Goal: Check status

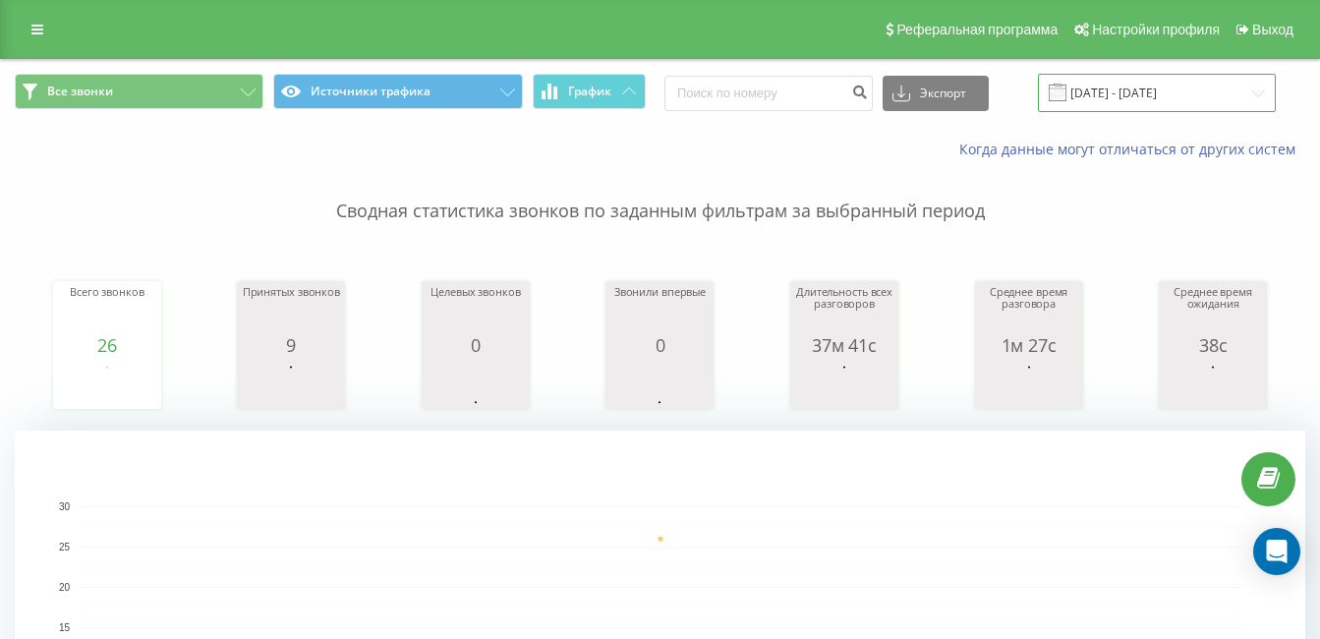
click at [1173, 85] on input "[DATE] - [DATE]" at bounding box center [1157, 93] width 238 height 38
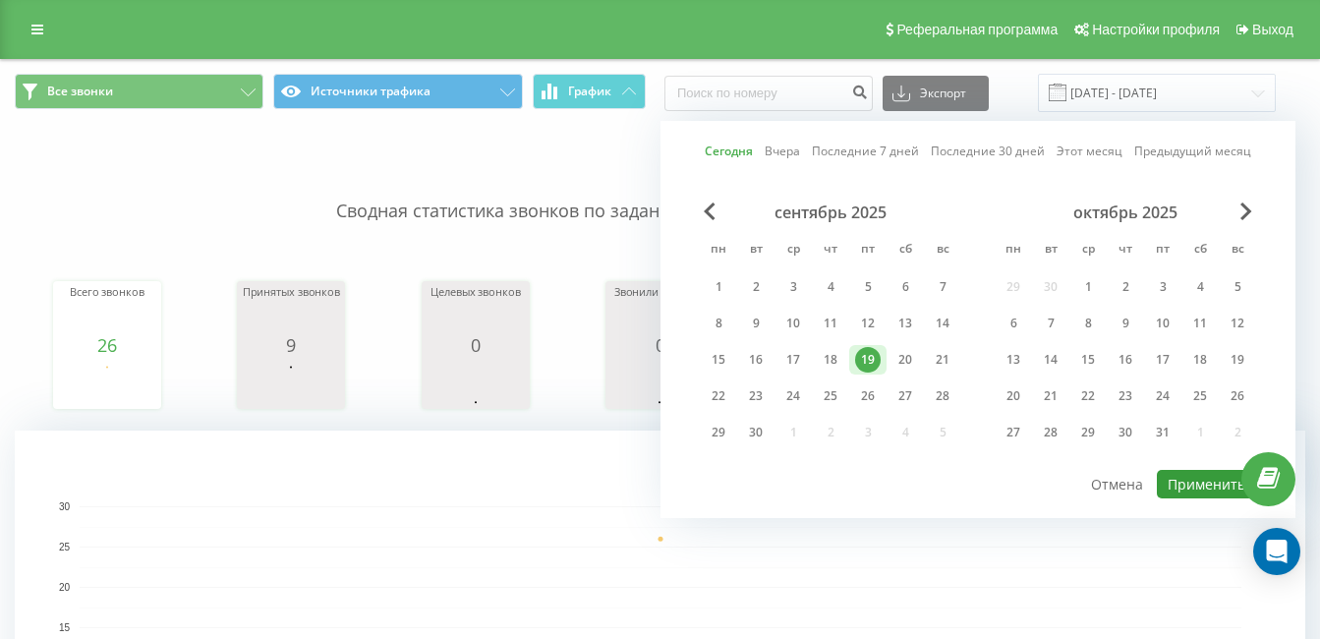
click at [1179, 485] on button "Применить" at bounding box center [1206, 484] width 99 height 29
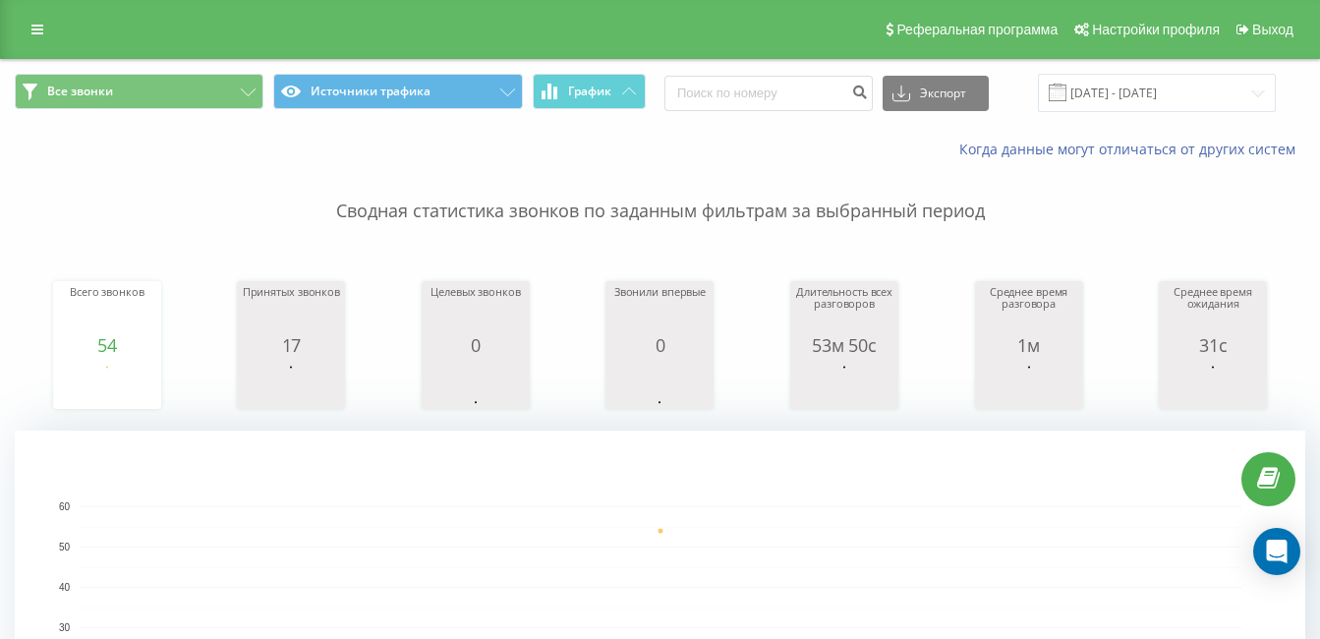
click at [1067, 90] on span at bounding box center [1058, 93] width 18 height 18
click at [1131, 97] on input "[DATE] - [DATE]" at bounding box center [1157, 93] width 238 height 38
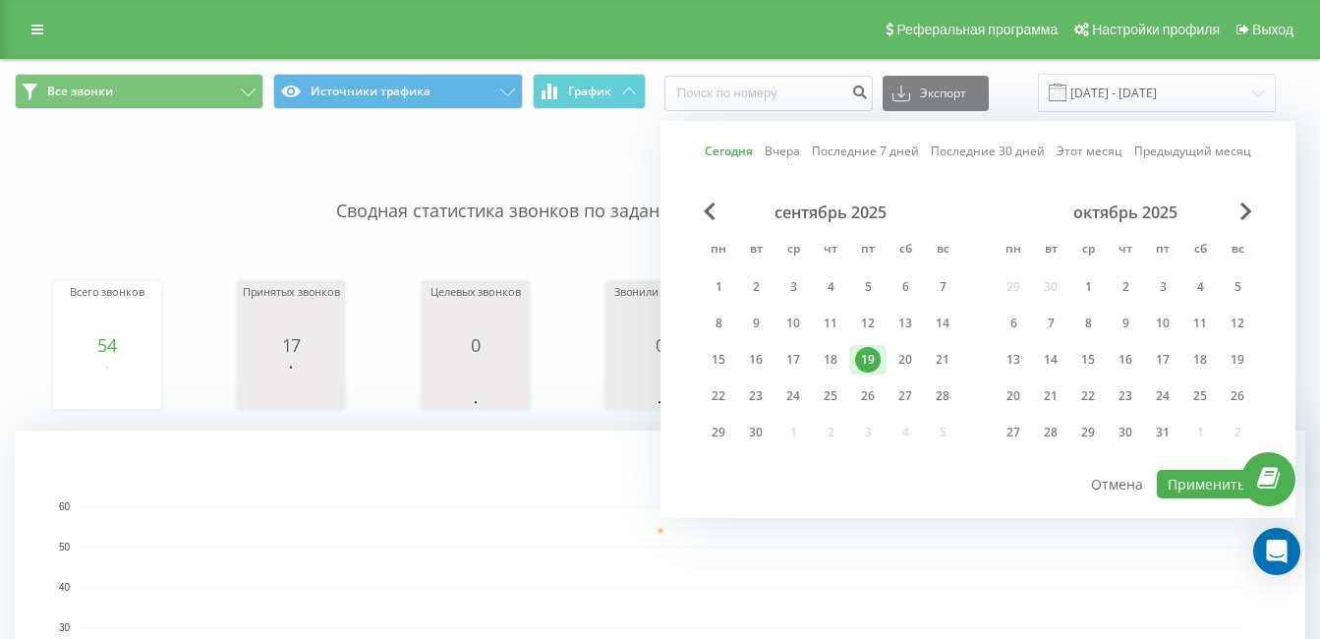
click at [1180, 508] on div "Сегодня Вчера Последние 7 дней Последние 30 дней Этот месяц Предыдущий месяц се…" at bounding box center [978, 319] width 635 height 397
click at [1184, 495] on button "Применить" at bounding box center [1206, 484] width 99 height 29
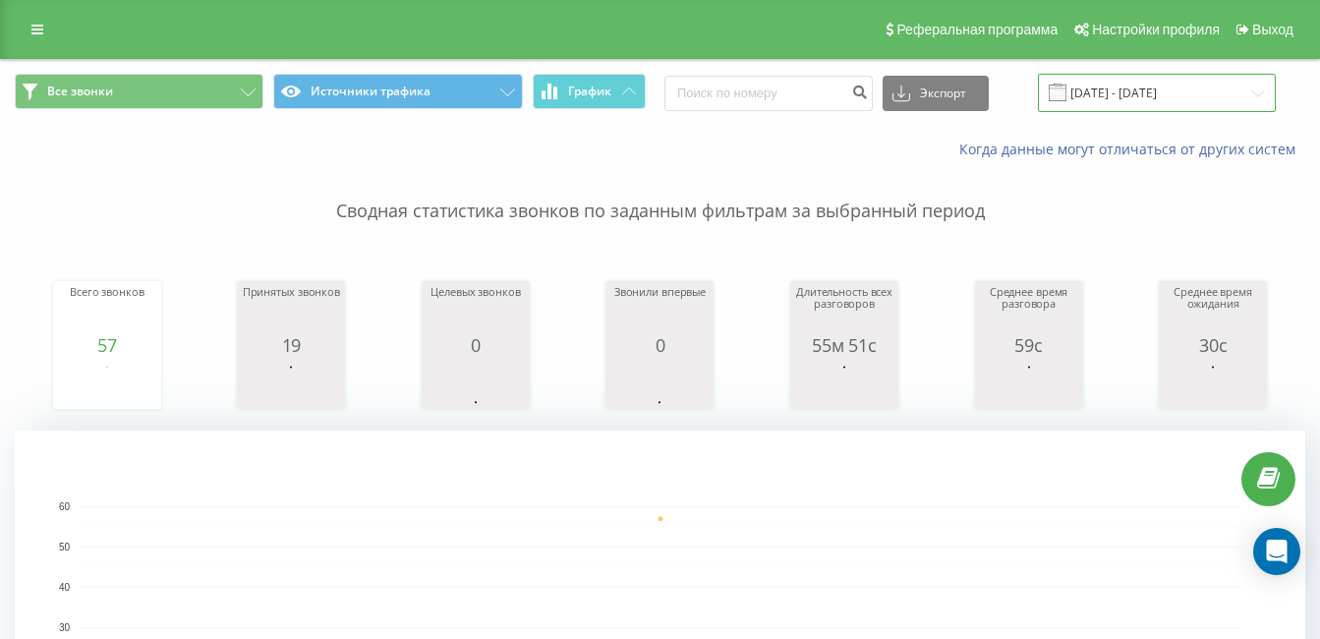
drag, startPoint x: 1212, startPoint y: 108, endPoint x: 1199, endPoint y: 96, distance: 17.4
click at [1211, 107] on input "[DATE] - [DATE]" at bounding box center [1157, 93] width 238 height 38
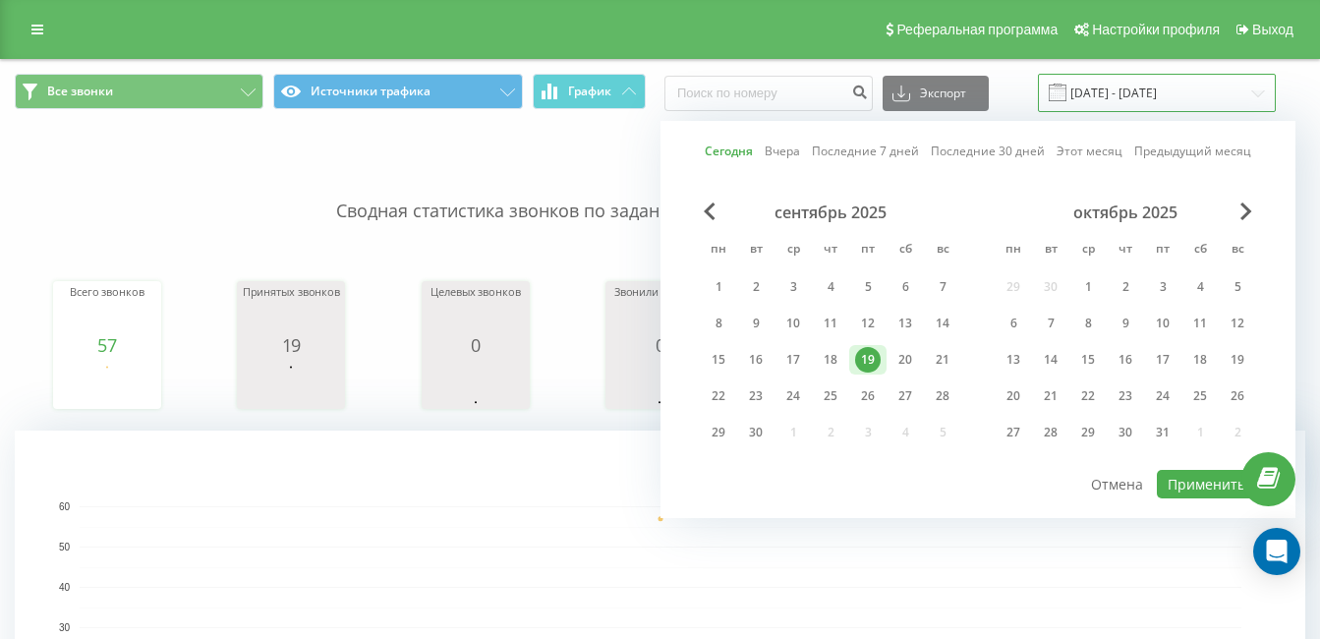
click at [1193, 91] on input "[DATE] - [DATE]" at bounding box center [1157, 93] width 238 height 38
click at [1200, 491] on button "Применить" at bounding box center [1206, 484] width 99 height 29
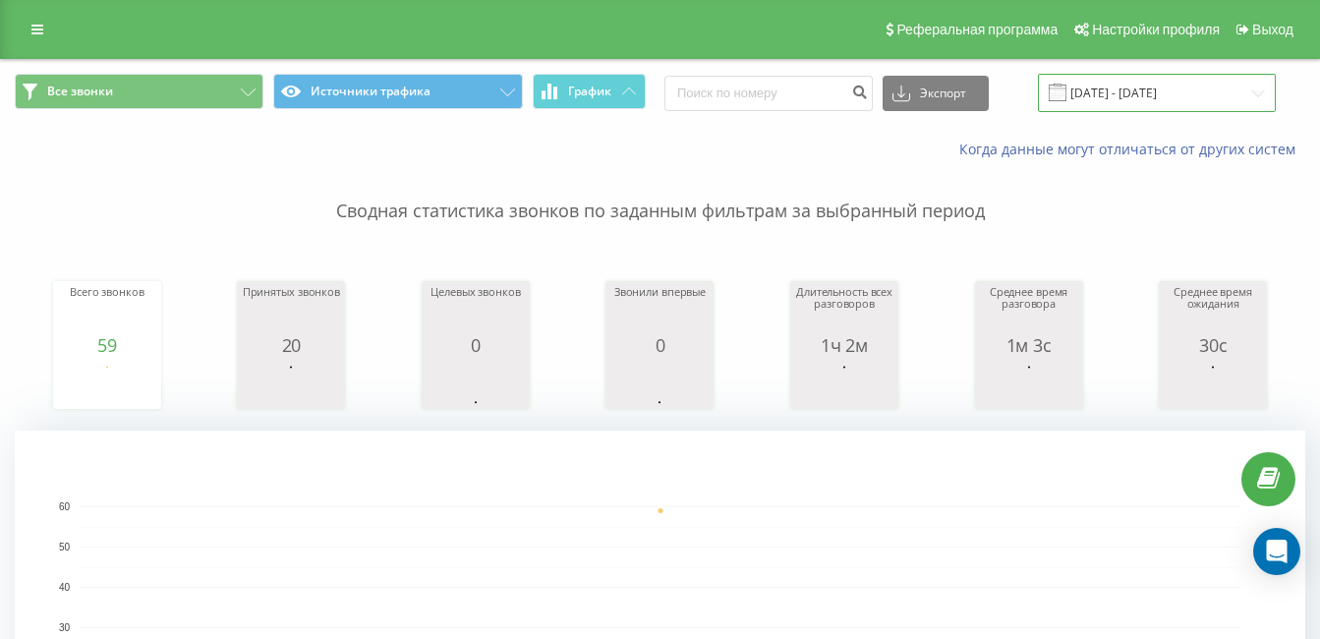
click at [1115, 96] on input "[DATE] - [DATE]" at bounding box center [1157, 93] width 238 height 38
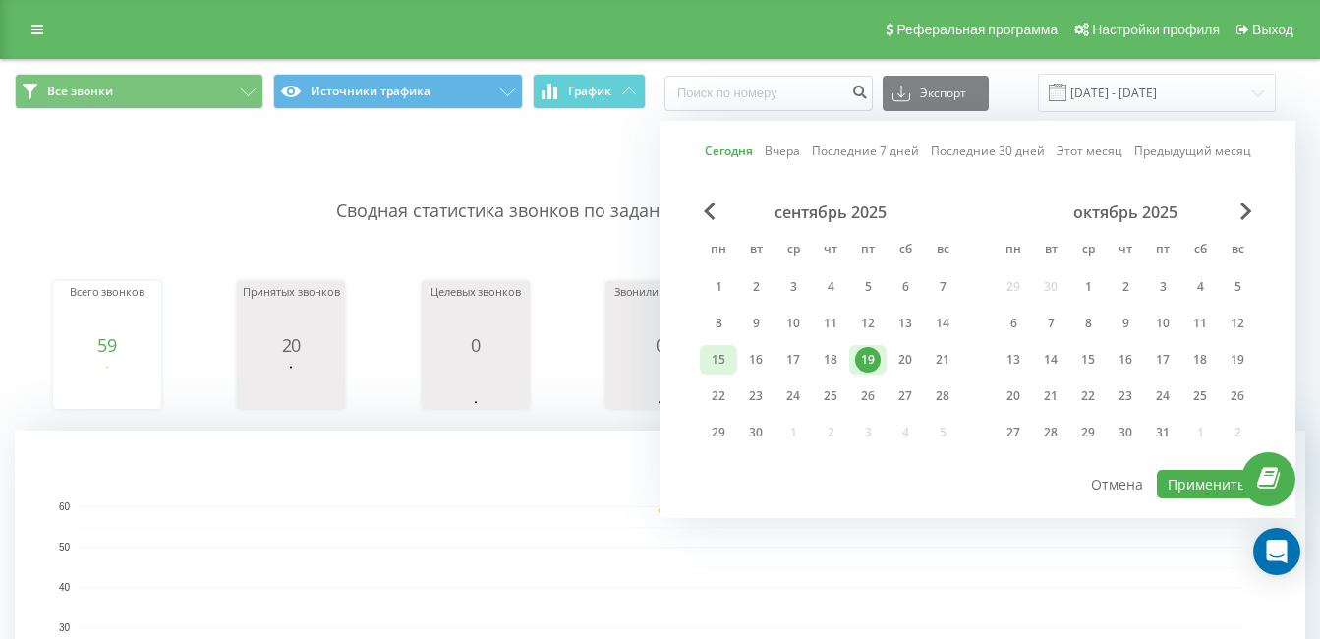
drag, startPoint x: 722, startPoint y: 353, endPoint x: 733, endPoint y: 356, distance: 12.2
click at [725, 353] on div "15" at bounding box center [719, 360] width 26 height 26
click at [884, 355] on div "19" at bounding box center [867, 359] width 37 height 29
click at [1195, 488] on button "Применить" at bounding box center [1206, 484] width 99 height 29
type input "[DATE] - [DATE]"
